Goal: Information Seeking & Learning: Learn about a topic

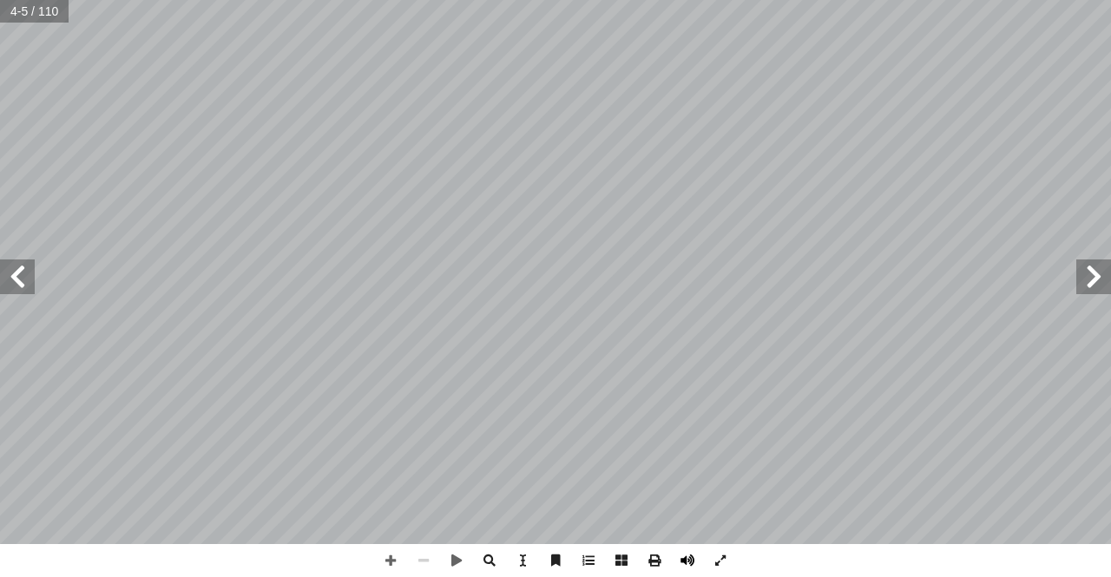
click at [680, 558] on span at bounding box center [687, 560] width 33 height 33
click at [26, 273] on span at bounding box center [17, 277] width 35 height 35
click at [19, 268] on span at bounding box center [17, 277] width 35 height 35
click at [13, 267] on span at bounding box center [17, 277] width 35 height 35
click at [11, 268] on span at bounding box center [17, 277] width 35 height 35
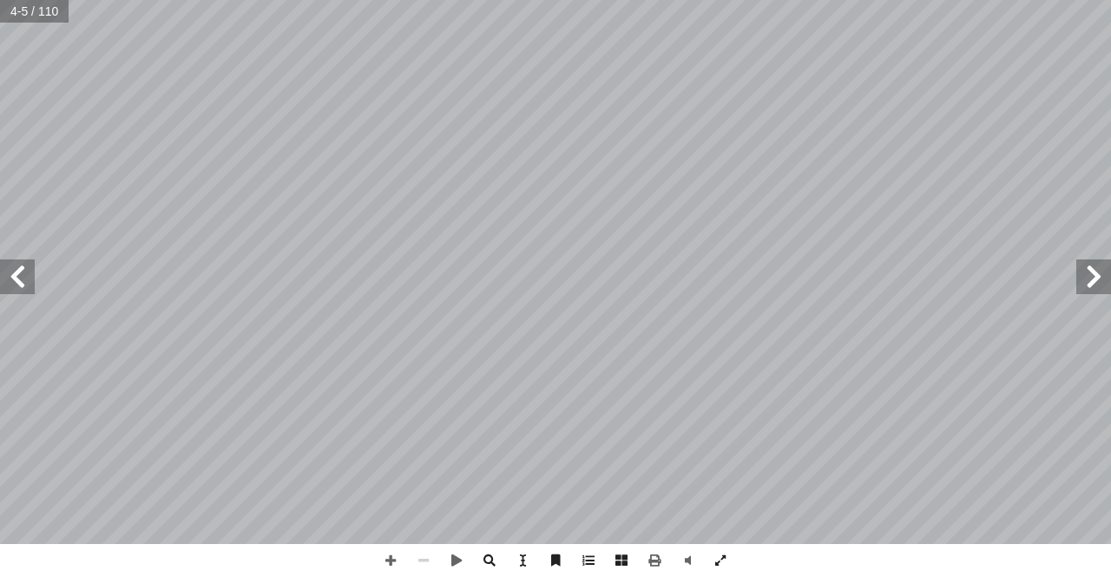
click at [11, 268] on span at bounding box center [17, 277] width 35 height 35
click at [10, 268] on span at bounding box center [17, 277] width 35 height 35
click at [10, 292] on span at bounding box center [17, 277] width 35 height 35
click at [15, 269] on span at bounding box center [17, 277] width 35 height 35
click at [5, 271] on span at bounding box center [17, 277] width 35 height 35
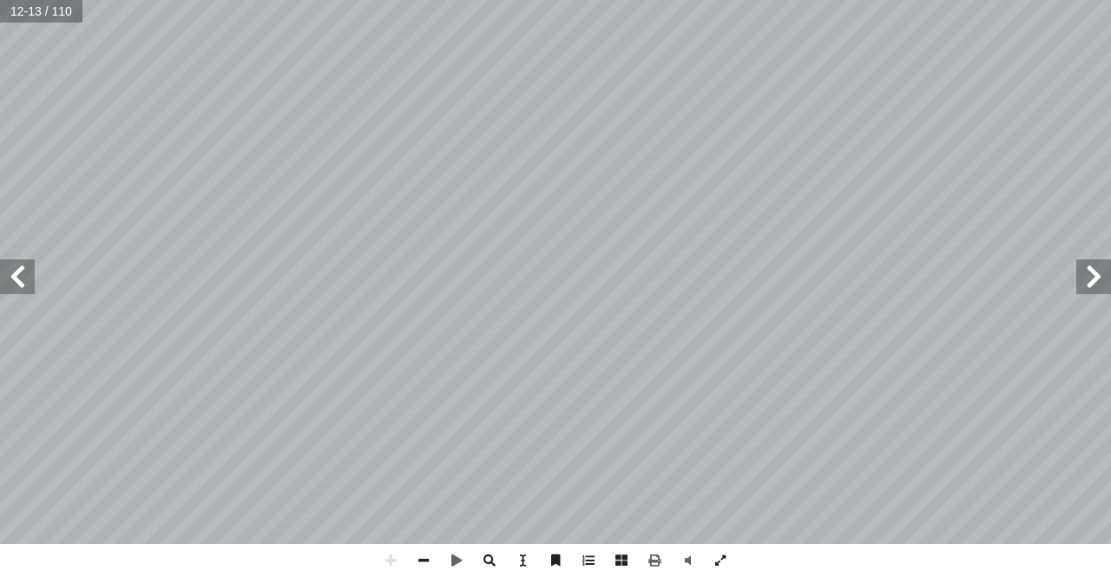
click at [0, 267] on span at bounding box center [17, 277] width 35 height 35
click at [0, 265] on span at bounding box center [17, 277] width 35 height 35
click at [1, 266] on span at bounding box center [17, 277] width 35 height 35
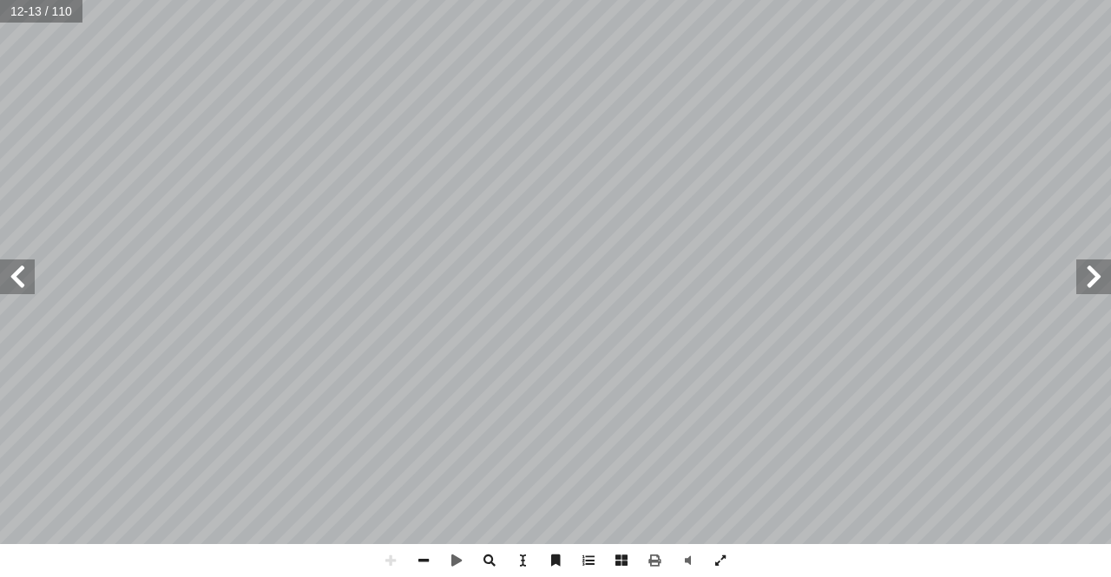
click at [1, 266] on span at bounding box center [17, 277] width 35 height 35
click at [0, 269] on span at bounding box center [17, 277] width 35 height 35
click at [405, 557] on span at bounding box center [390, 560] width 33 height 33
click at [428, 556] on span at bounding box center [423, 560] width 33 height 33
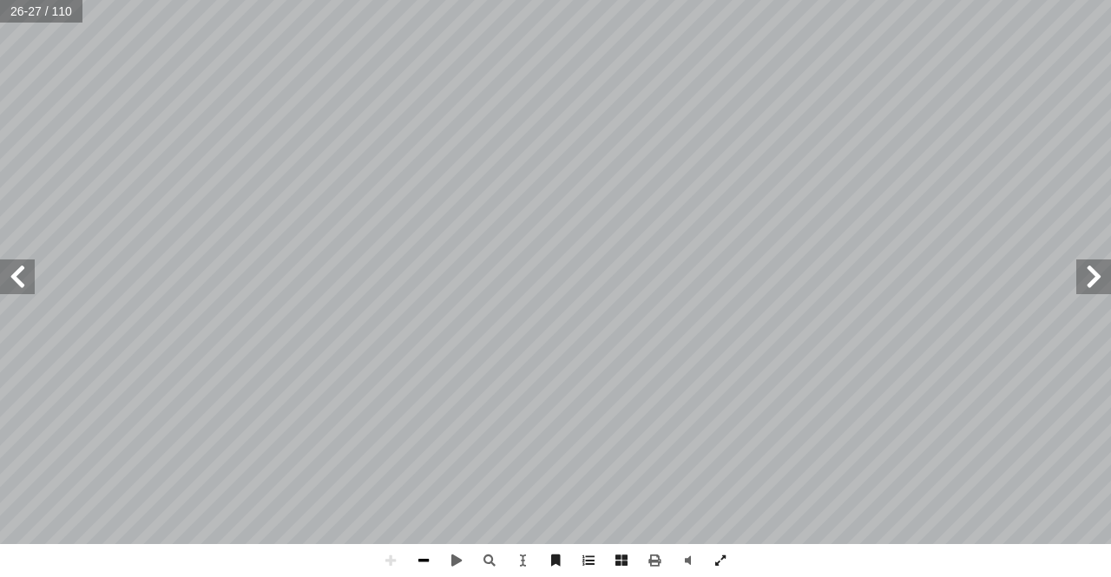
click at [428, 556] on span at bounding box center [423, 560] width 33 height 33
click at [29, 284] on span at bounding box center [17, 277] width 35 height 35
click at [28, 284] on span at bounding box center [17, 277] width 35 height 35
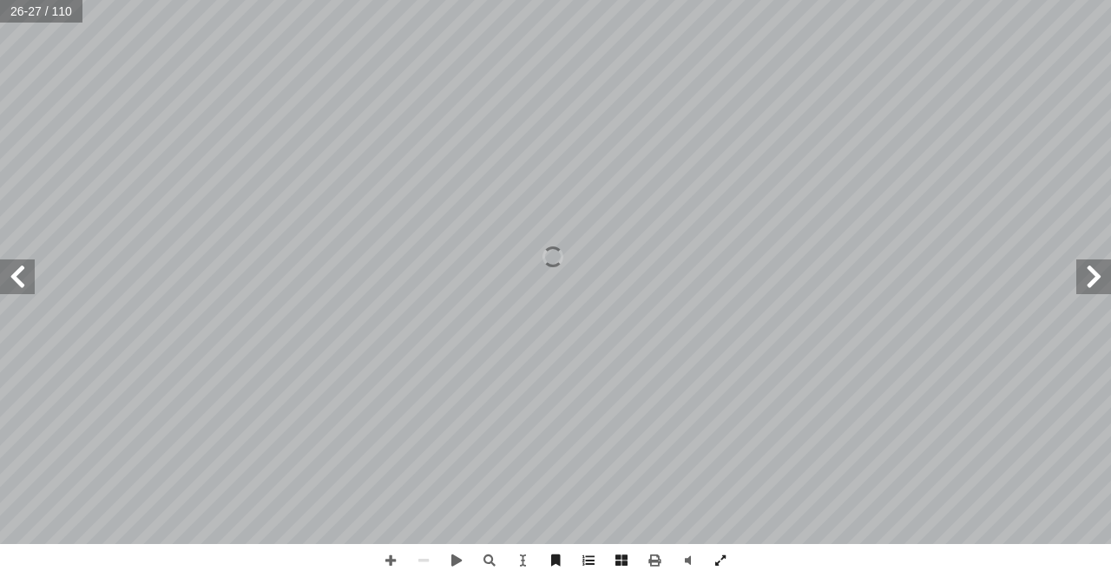
click at [24, 284] on span at bounding box center [17, 277] width 35 height 35
click at [18, 284] on span at bounding box center [17, 277] width 35 height 35
click at [16, 282] on span at bounding box center [17, 277] width 35 height 35
click at [15, 283] on span at bounding box center [17, 277] width 35 height 35
click at [12, 286] on span at bounding box center [17, 277] width 35 height 35
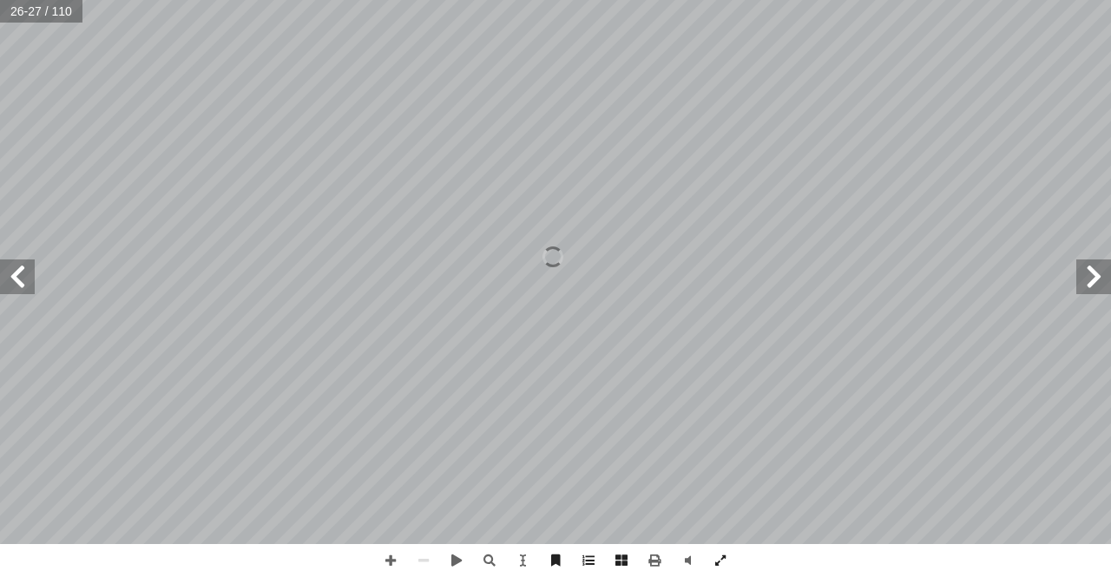
click at [12, 286] on span at bounding box center [17, 277] width 35 height 35
click at [11, 289] on span at bounding box center [17, 277] width 35 height 35
click at [10, 289] on span at bounding box center [17, 277] width 35 height 35
click at [4, 286] on span at bounding box center [17, 277] width 35 height 35
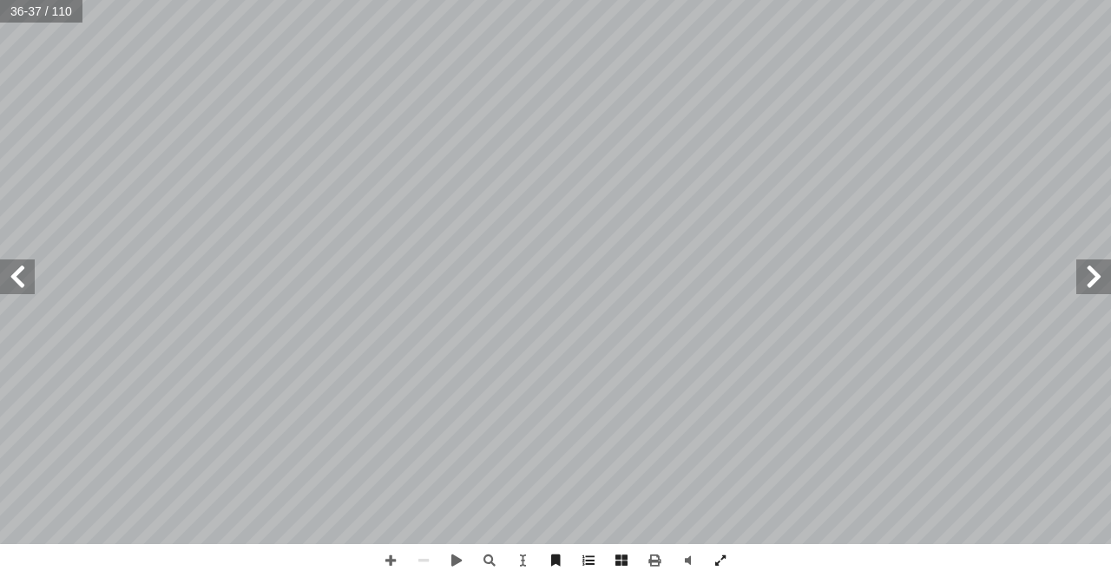
click at [4, 286] on span at bounding box center [17, 277] width 35 height 35
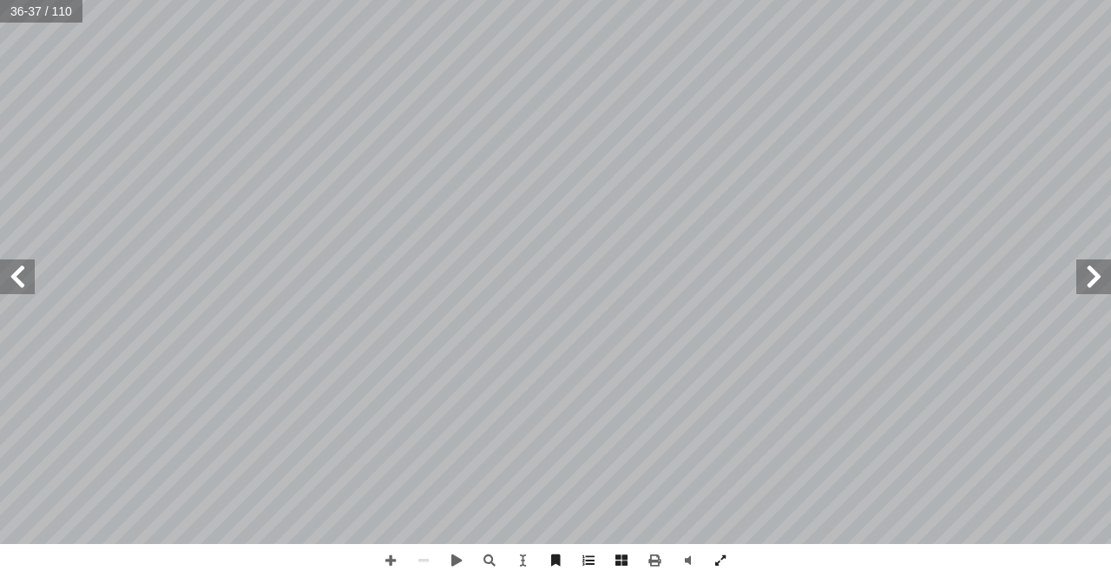
click at [4, 286] on span at bounding box center [17, 277] width 35 height 35
click at [3, 286] on span at bounding box center [17, 277] width 35 height 35
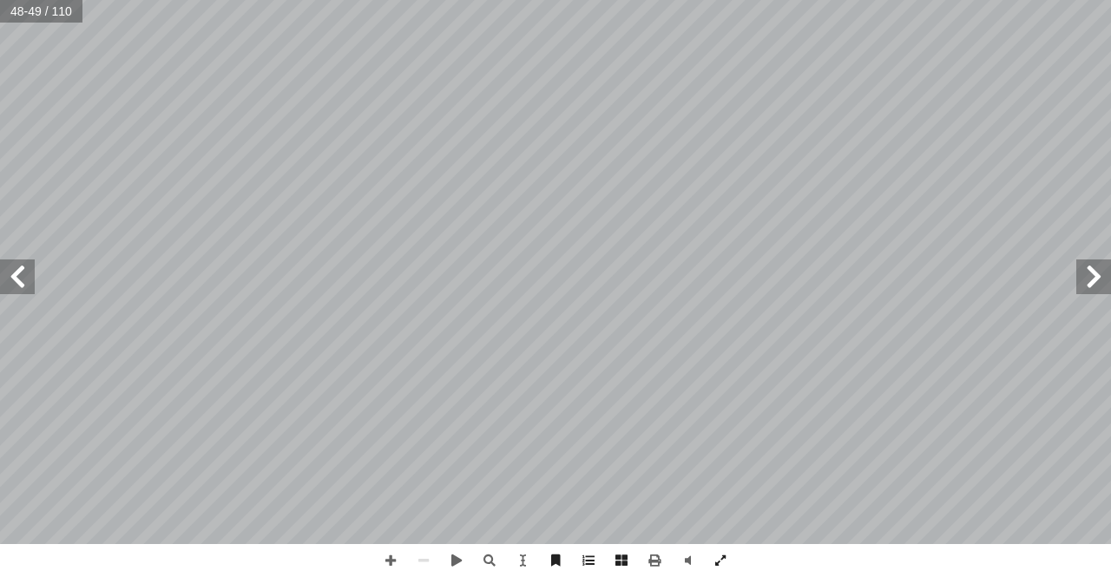
click at [4, 288] on span at bounding box center [17, 277] width 35 height 35
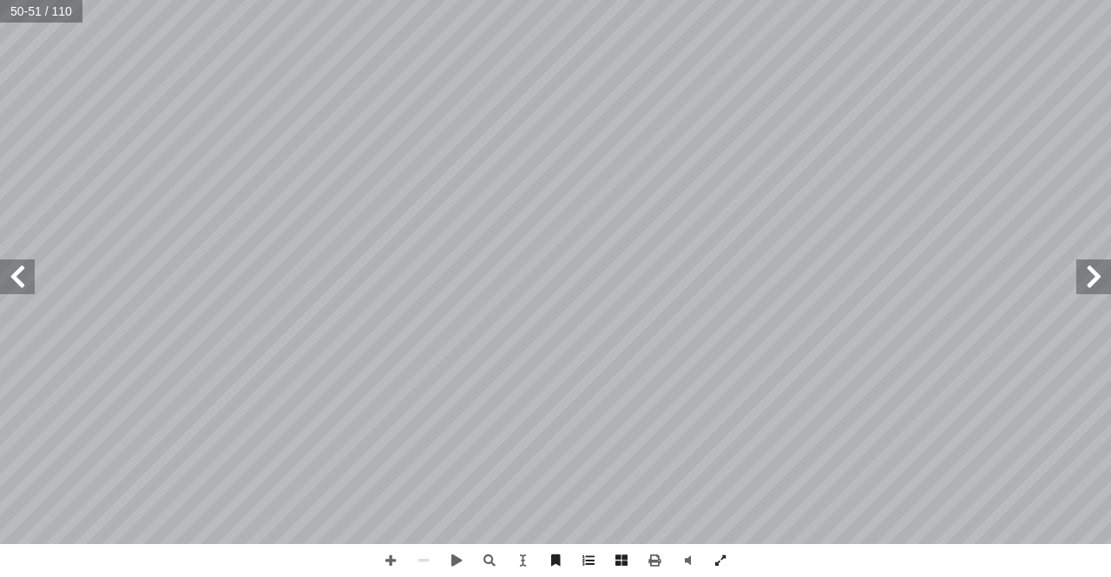
click at [4, 288] on span at bounding box center [17, 277] width 35 height 35
click at [3, 288] on span at bounding box center [17, 277] width 35 height 35
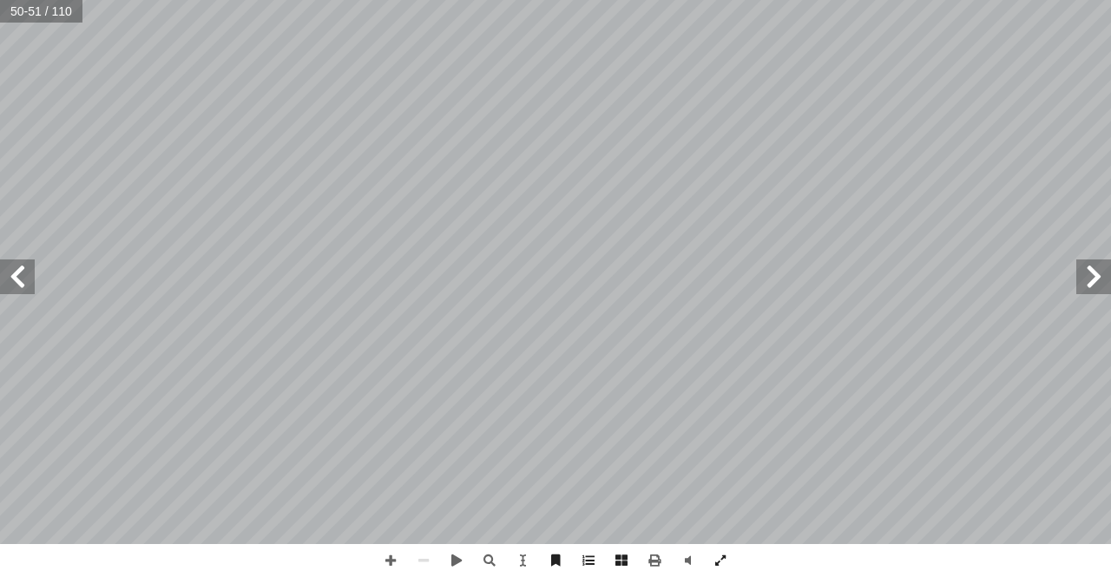
click at [3, 288] on span at bounding box center [17, 277] width 35 height 35
click at [1087, 275] on span at bounding box center [1093, 277] width 35 height 35
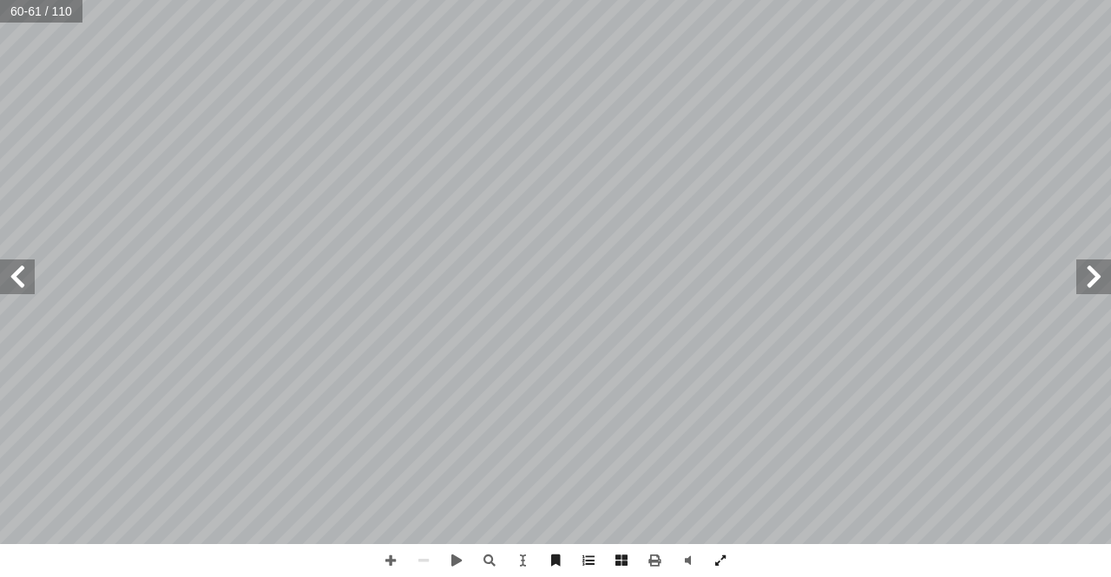
click at [1087, 275] on span at bounding box center [1093, 277] width 35 height 35
click at [1089, 278] on span at bounding box center [1093, 277] width 35 height 35
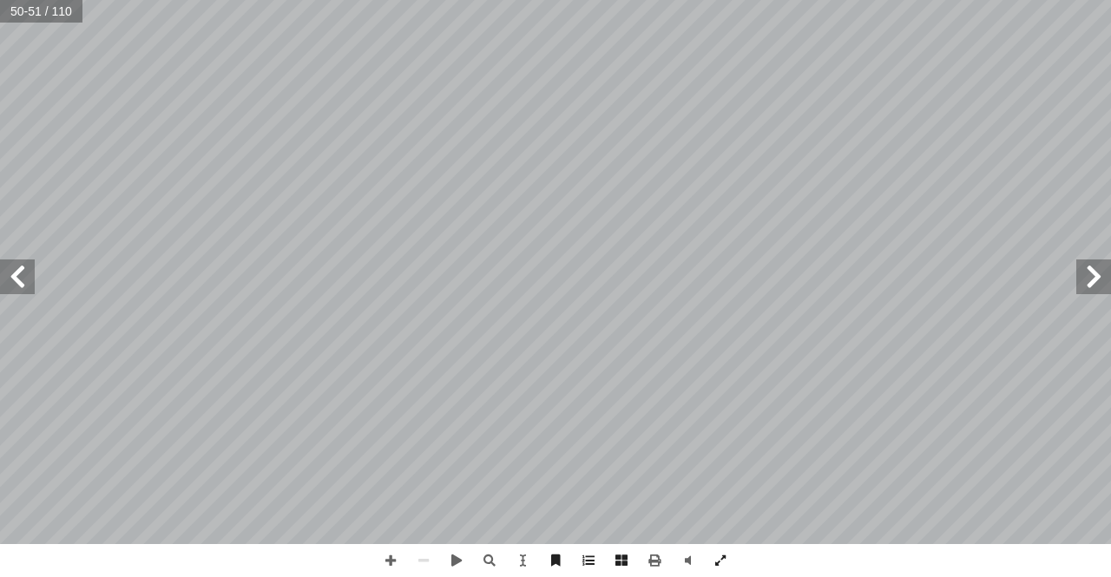
click at [1089, 278] on span at bounding box center [1093, 277] width 35 height 35
click at [20, 275] on span at bounding box center [17, 277] width 35 height 35
click at [386, 563] on span at bounding box center [390, 560] width 33 height 33
click at [419, 563] on span at bounding box center [423, 560] width 33 height 33
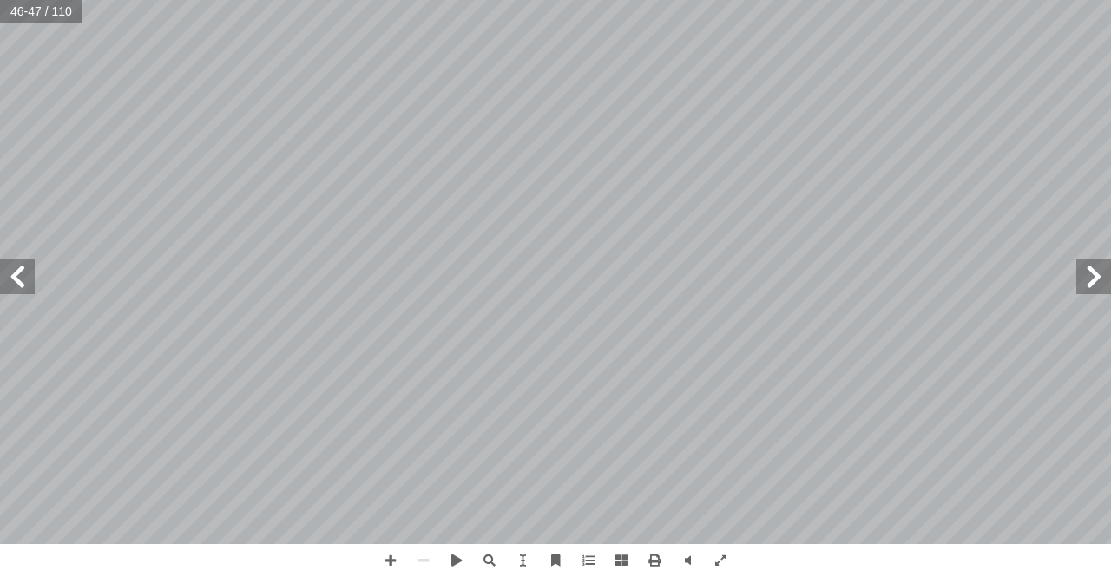
click at [1109, 275] on span at bounding box center [1093, 277] width 35 height 35
click at [11, 279] on span at bounding box center [17, 277] width 35 height 35
click at [391, 562] on span at bounding box center [390, 560] width 33 height 33
click at [1099, 273] on span at bounding box center [1093, 277] width 35 height 35
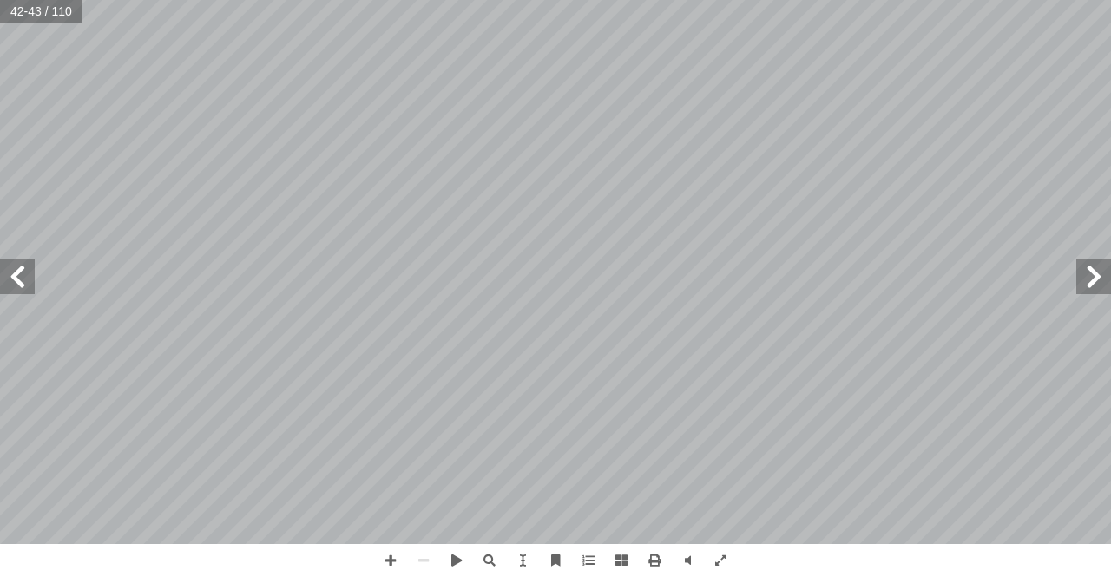
click at [1091, 274] on span at bounding box center [1093, 277] width 35 height 35
click at [1090, 274] on span at bounding box center [1093, 277] width 35 height 35
click at [11, 272] on span at bounding box center [17, 277] width 35 height 35
click at [10, 273] on span at bounding box center [17, 277] width 35 height 35
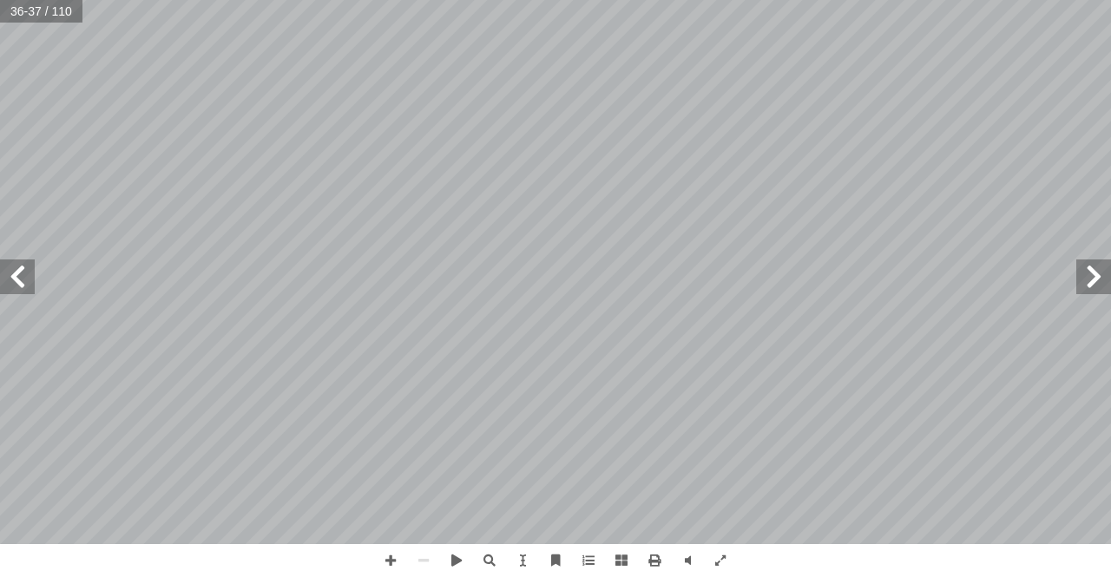
click at [10, 273] on span at bounding box center [17, 277] width 35 height 35
click at [386, 554] on span at bounding box center [390, 560] width 33 height 33
click at [423, 554] on span at bounding box center [423, 560] width 33 height 33
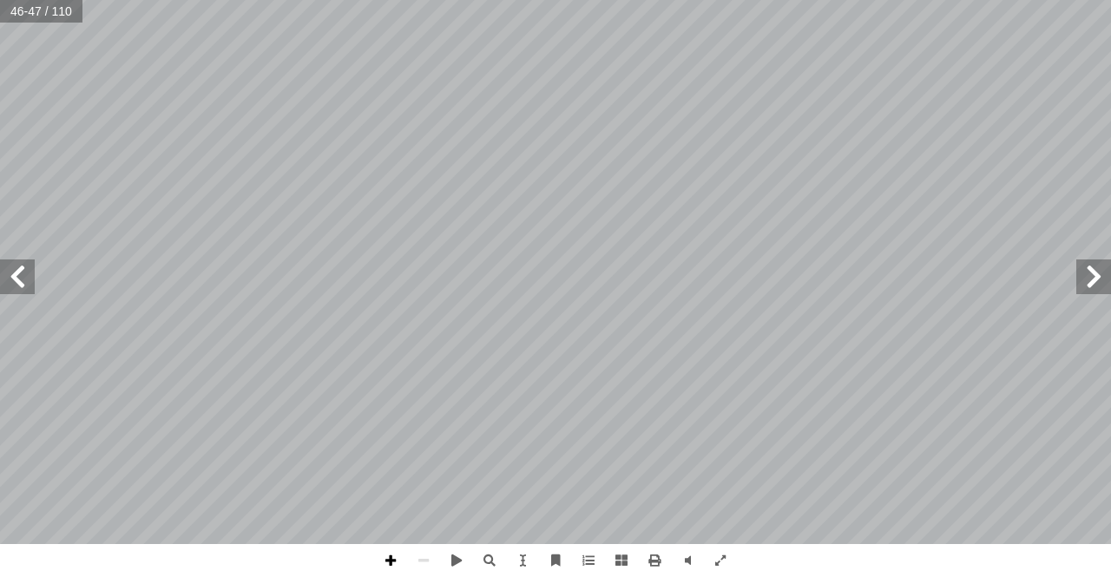
click at [395, 555] on span at bounding box center [390, 560] width 33 height 33
click at [1098, 290] on span at bounding box center [1093, 277] width 35 height 35
click at [1079, 284] on span at bounding box center [1093, 277] width 35 height 35
click at [1077, 282] on span at bounding box center [1093, 277] width 35 height 35
click at [0, 278] on span at bounding box center [17, 277] width 35 height 35
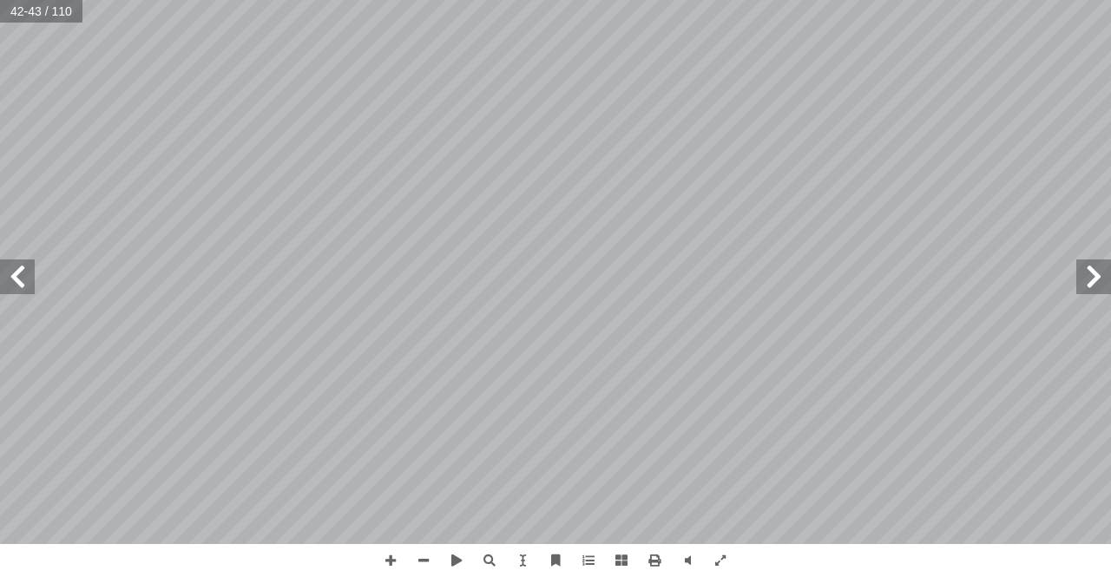
click at [1, 279] on span at bounding box center [17, 277] width 35 height 35
drag, startPoint x: 34, startPoint y: 282, endPoint x: 1076, endPoint y: 281, distance: 1042.6
click at [1076, 281] on span at bounding box center [1093, 277] width 35 height 35
click at [8, 280] on span at bounding box center [17, 277] width 35 height 35
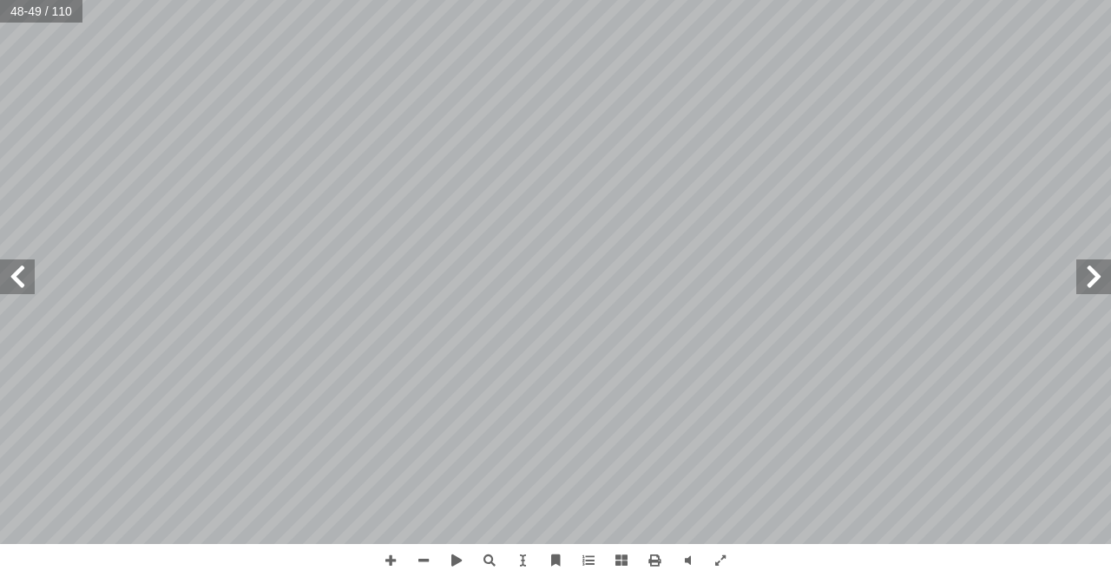
click at [0, 267] on span at bounding box center [17, 277] width 35 height 35
click at [385, 554] on span at bounding box center [390, 560] width 33 height 33
click at [418, 554] on span at bounding box center [423, 560] width 33 height 33
click at [3, 281] on span at bounding box center [17, 277] width 35 height 35
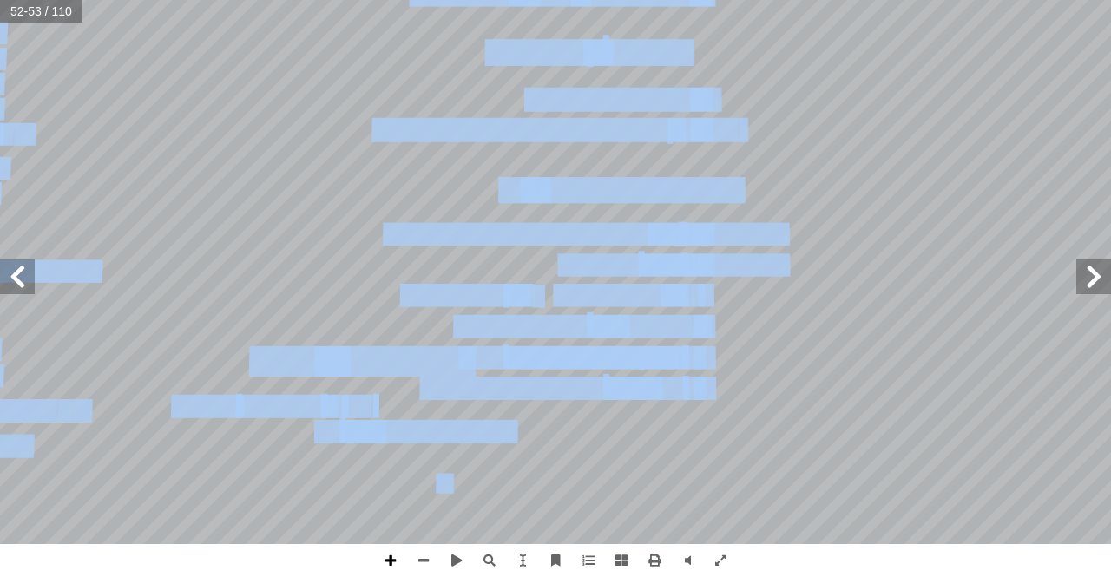
drag, startPoint x: 373, startPoint y: 557, endPoint x: 382, endPoint y: 553, distance: 9.7
click at [382, 553] on div "نة في المجتمع: � م أ ال� ِ ر َ و ُ من ص ١ - موال الناس وحاجاتهم. أ ا الحفاظ على…" at bounding box center [555, 288] width 1111 height 577
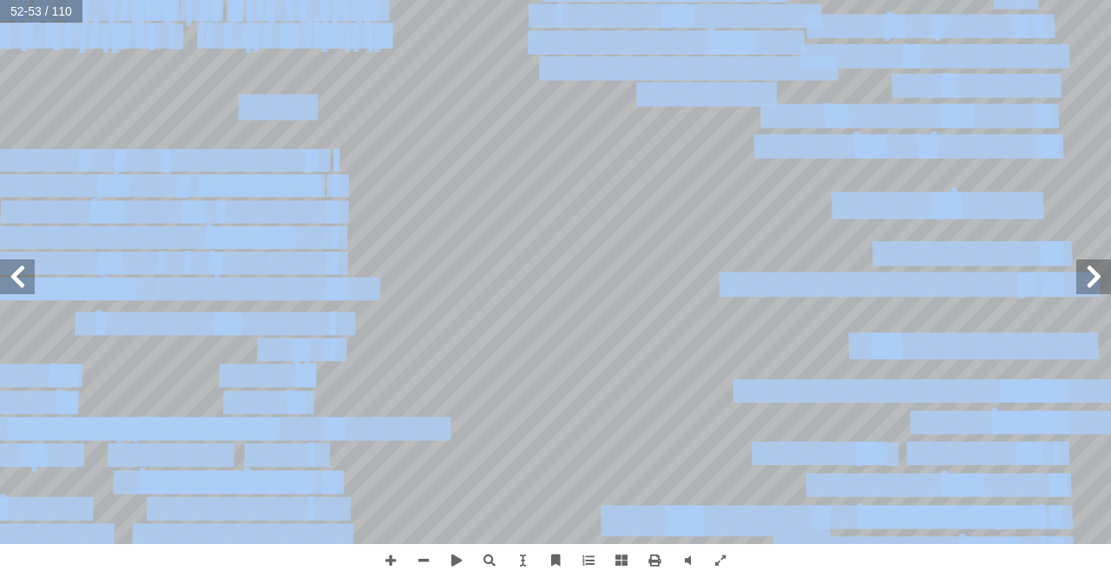
click at [1102, 293] on span at bounding box center [1093, 277] width 35 height 35
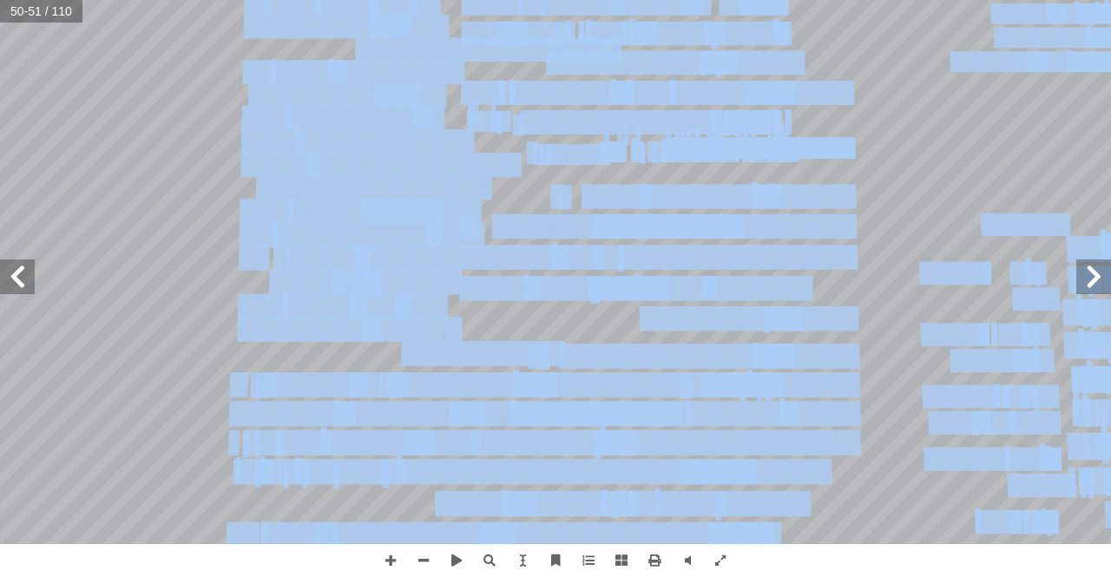
click at [2, 275] on span at bounding box center [17, 277] width 35 height 35
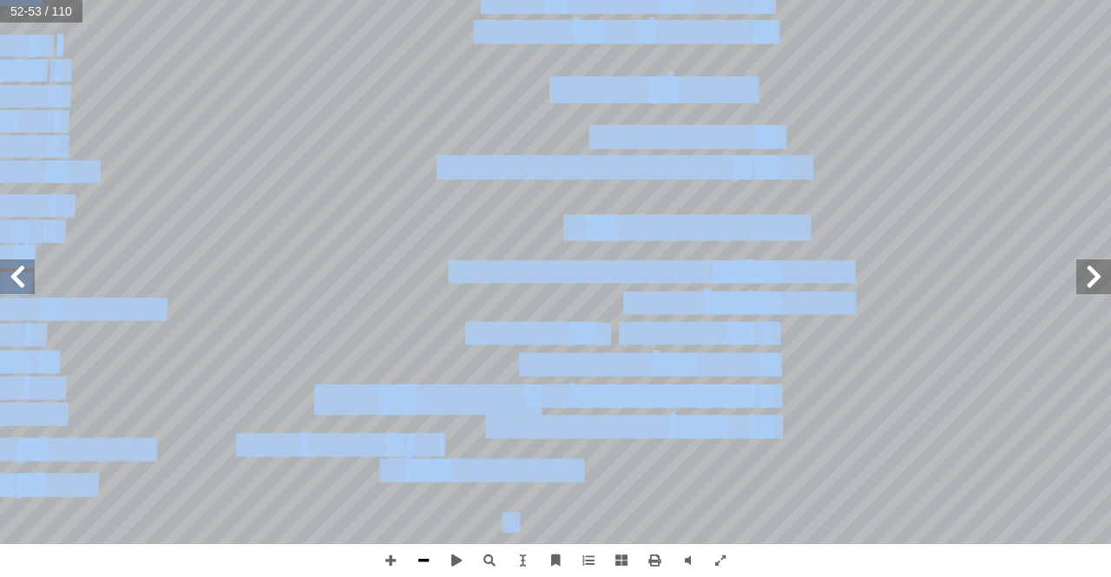
click at [424, 552] on span at bounding box center [423, 560] width 33 height 33
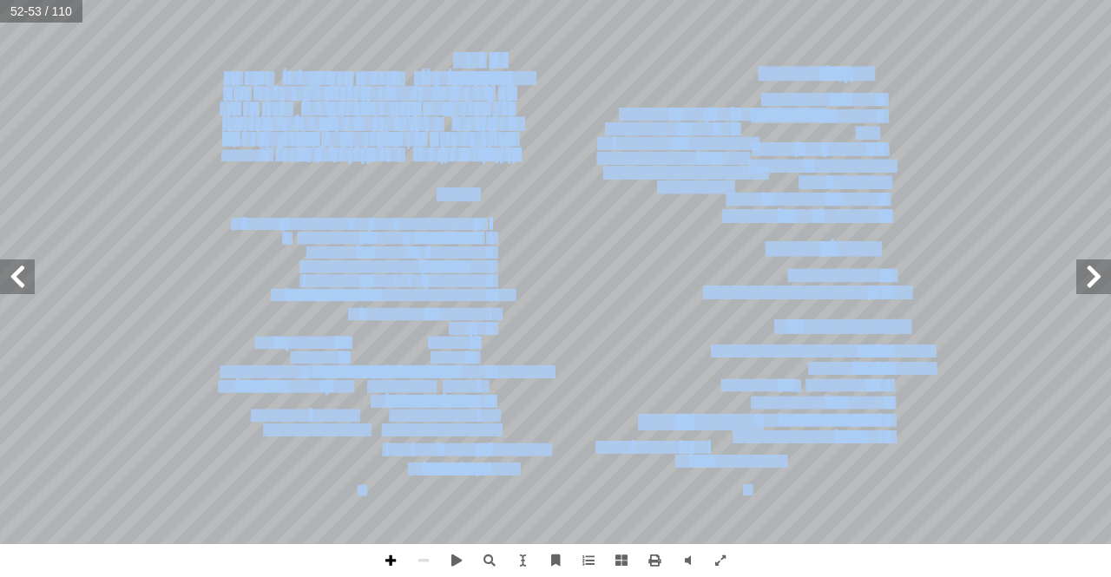
click at [394, 558] on span at bounding box center [390, 560] width 33 height 33
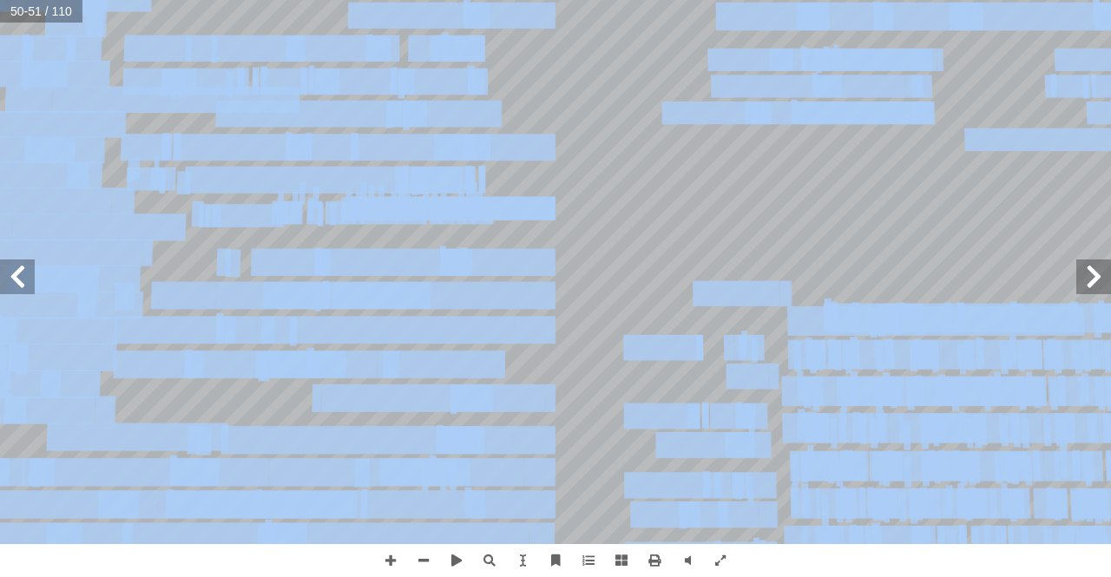
click at [12, 283] on span at bounding box center [17, 277] width 35 height 35
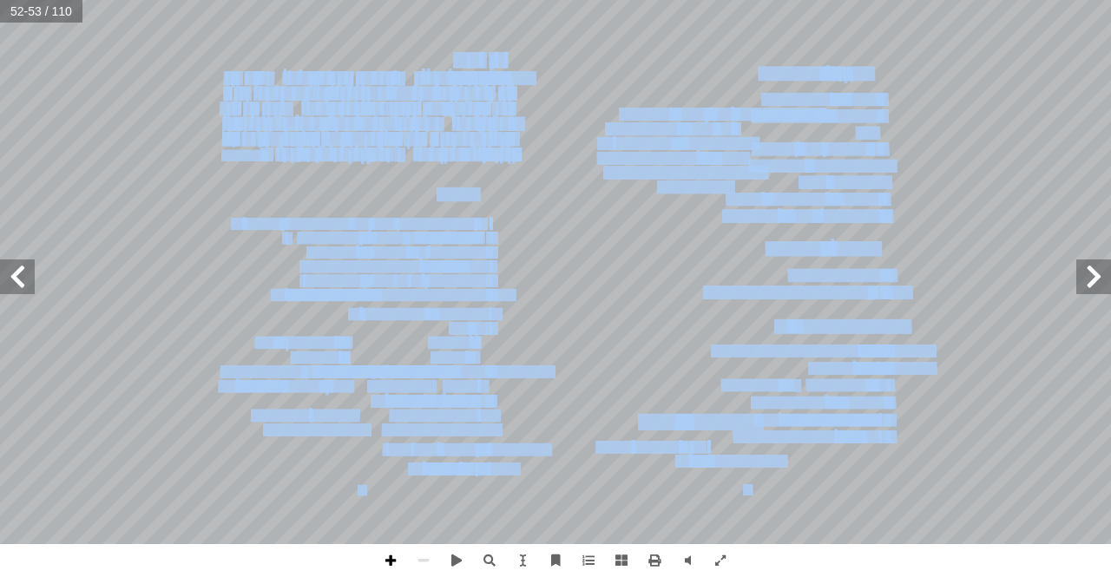
click at [385, 550] on span at bounding box center [390, 560] width 33 height 33
